Goal: Task Accomplishment & Management: Use online tool/utility

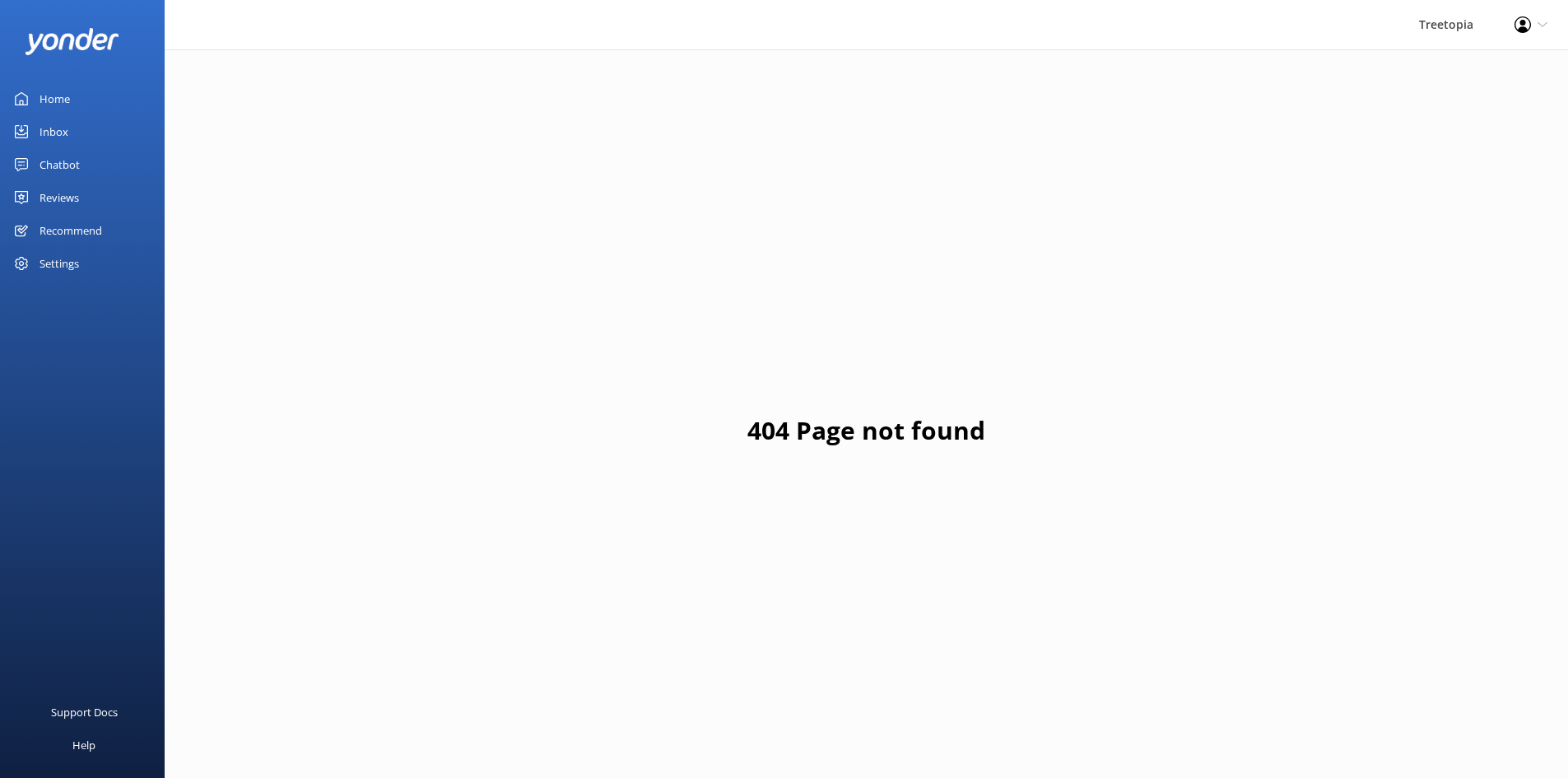
click at [69, 152] on div "Chatbot" at bounding box center [59, 164] width 41 height 33
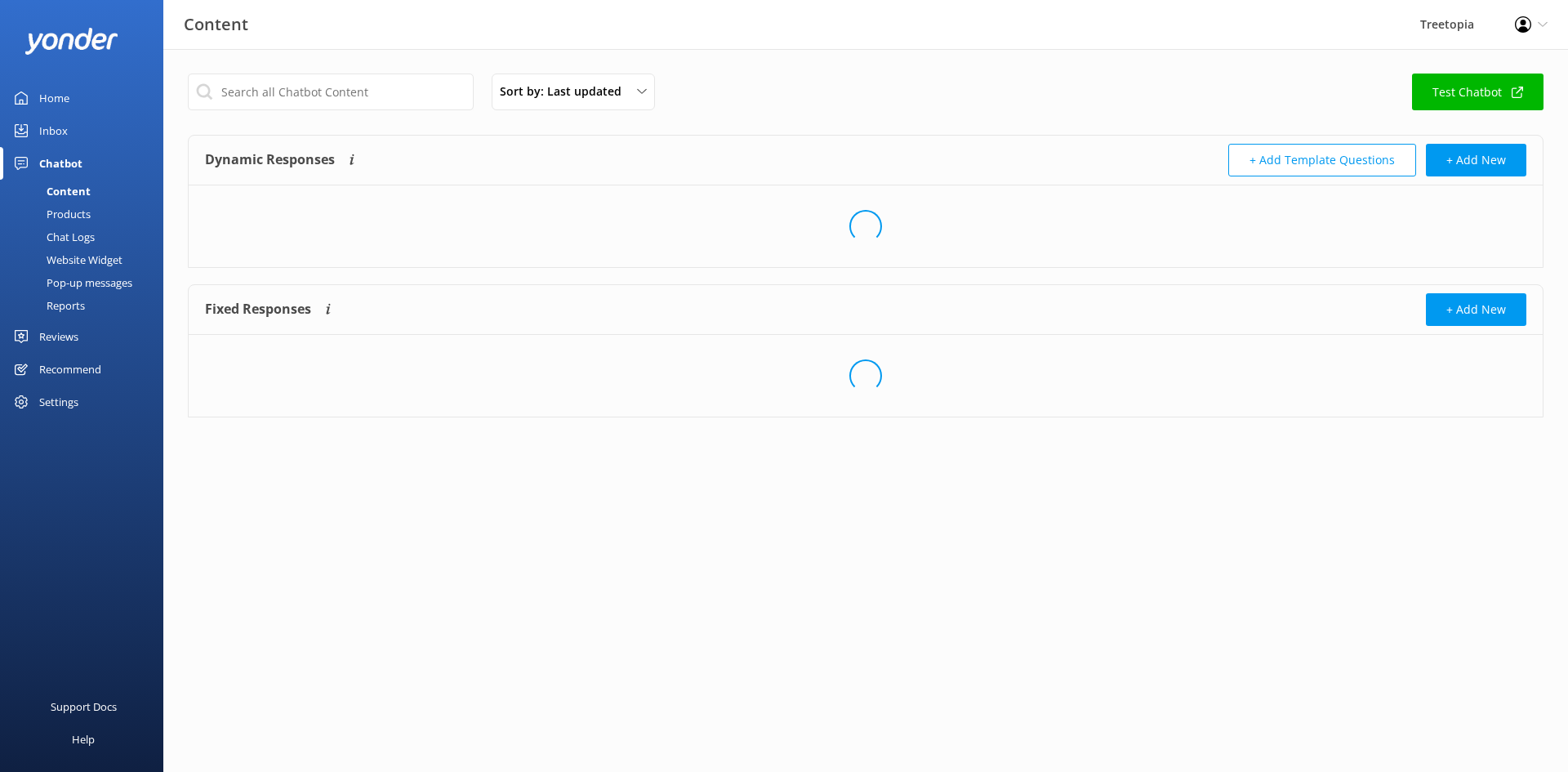
click at [107, 231] on link "Chat Logs" at bounding box center [86, 236] width 153 height 23
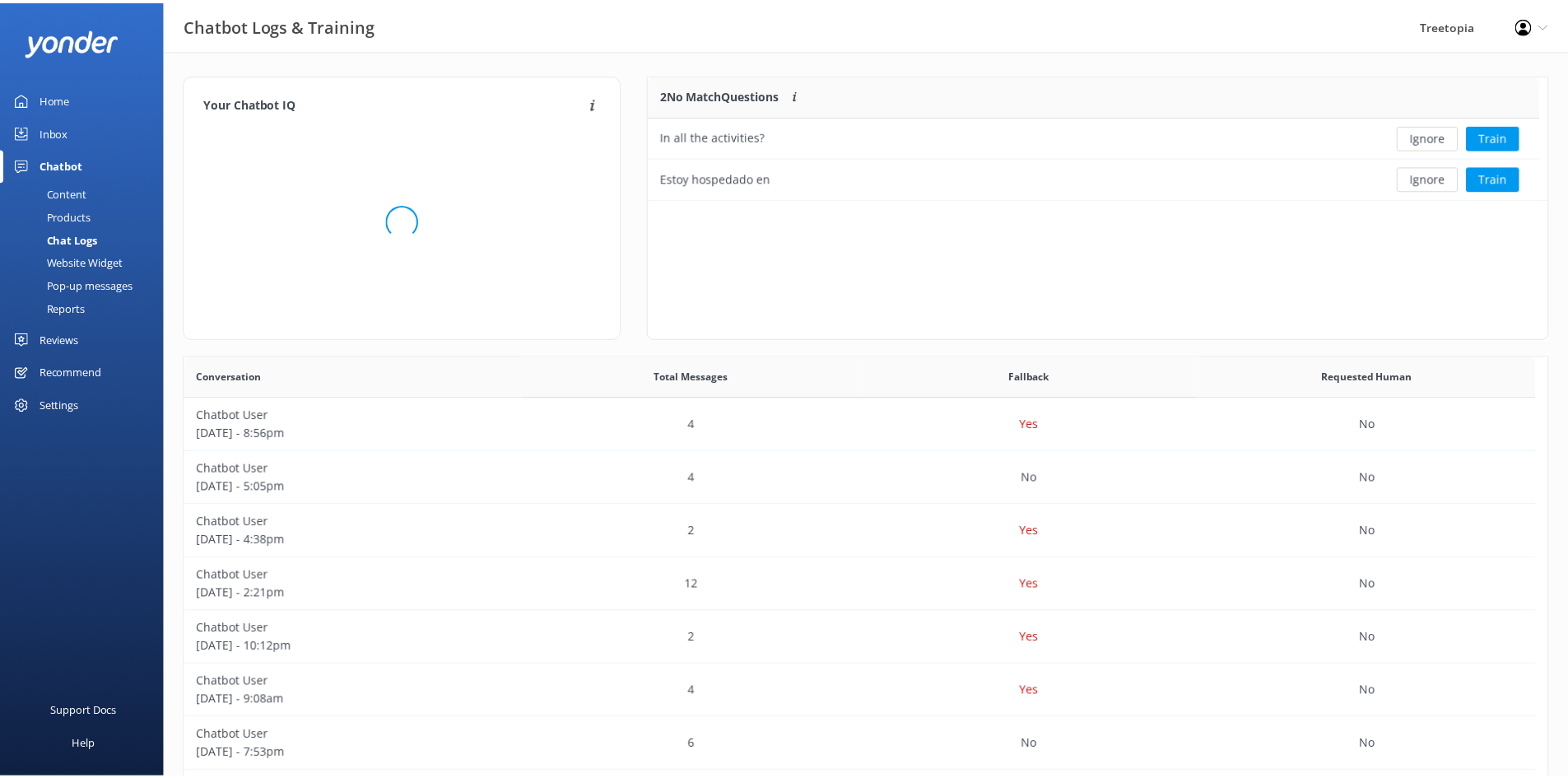
scroll to position [112, 886]
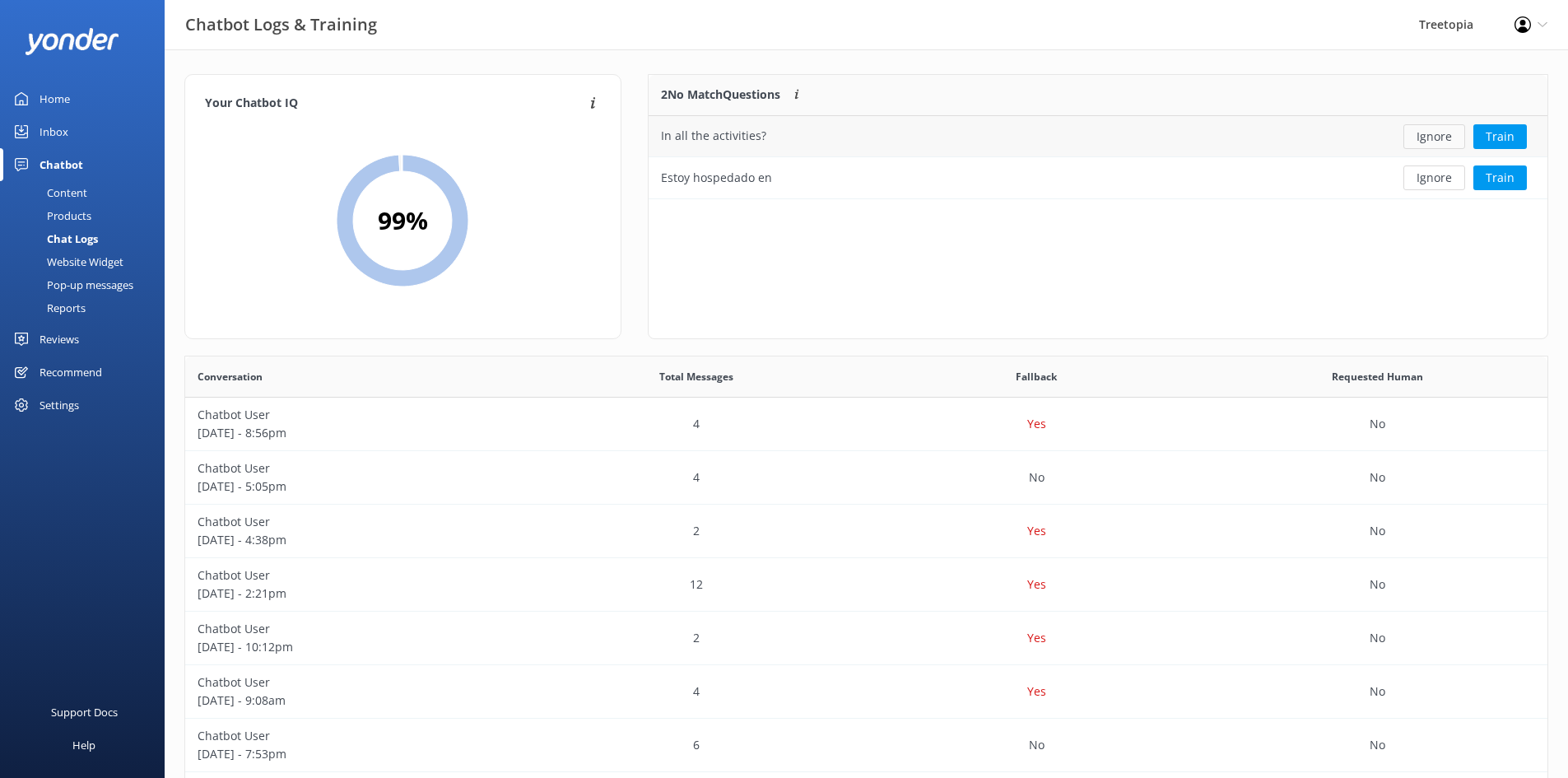
click at [1437, 144] on button "Ignore" at bounding box center [1433, 137] width 61 height 25
click at [1431, 131] on button "Ignore" at bounding box center [1433, 137] width 61 height 25
